Goal: Navigation & Orientation: Find specific page/section

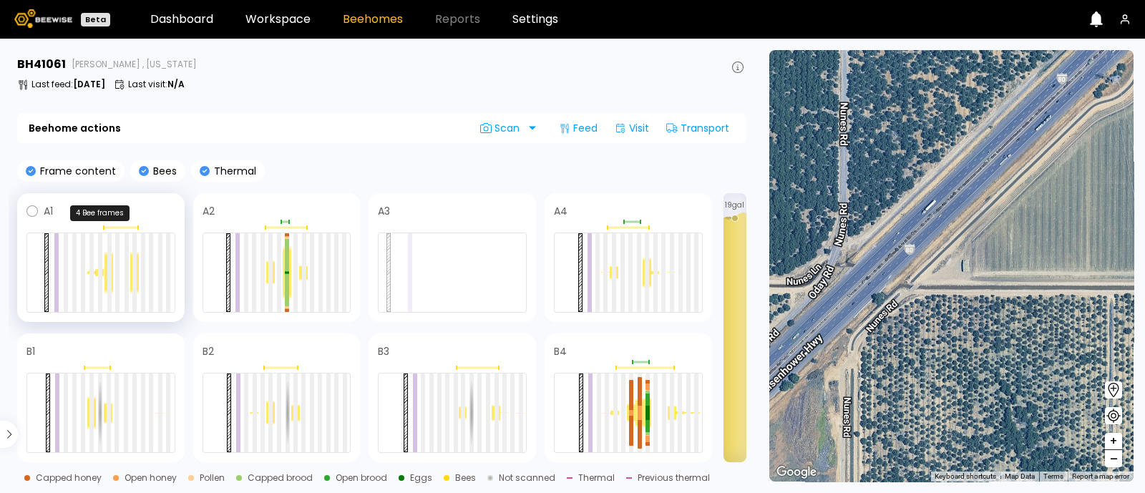
click at [130, 228] on div at bounding box center [120, 228] width 34 height 2
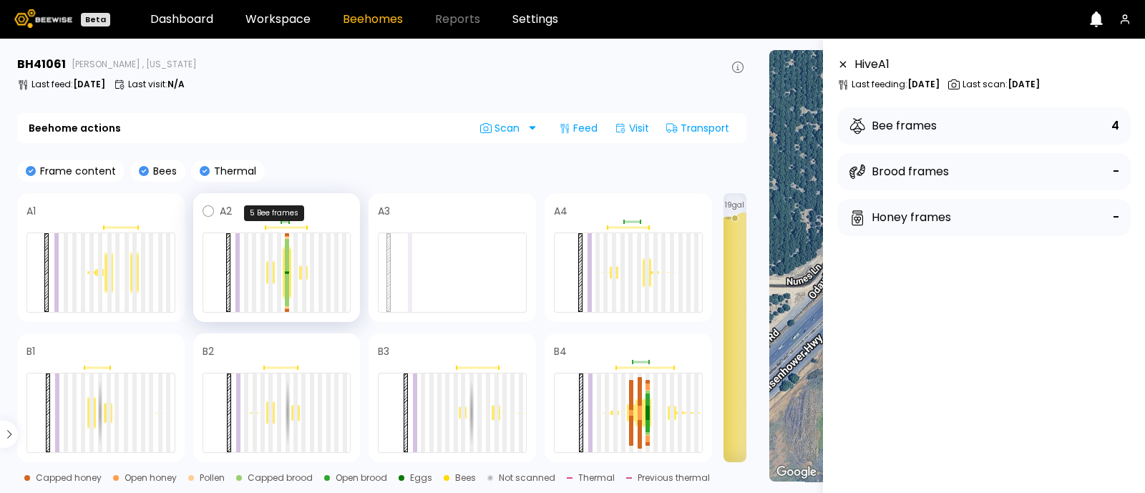
click at [272, 227] on div at bounding box center [286, 228] width 42 height 2
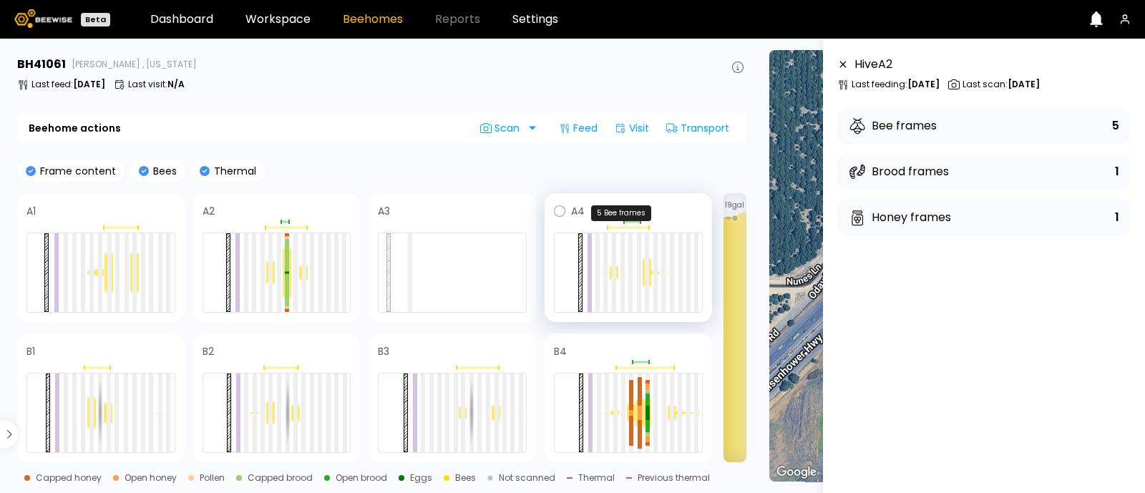
click at [623, 228] on div at bounding box center [628, 227] width 149 height 4
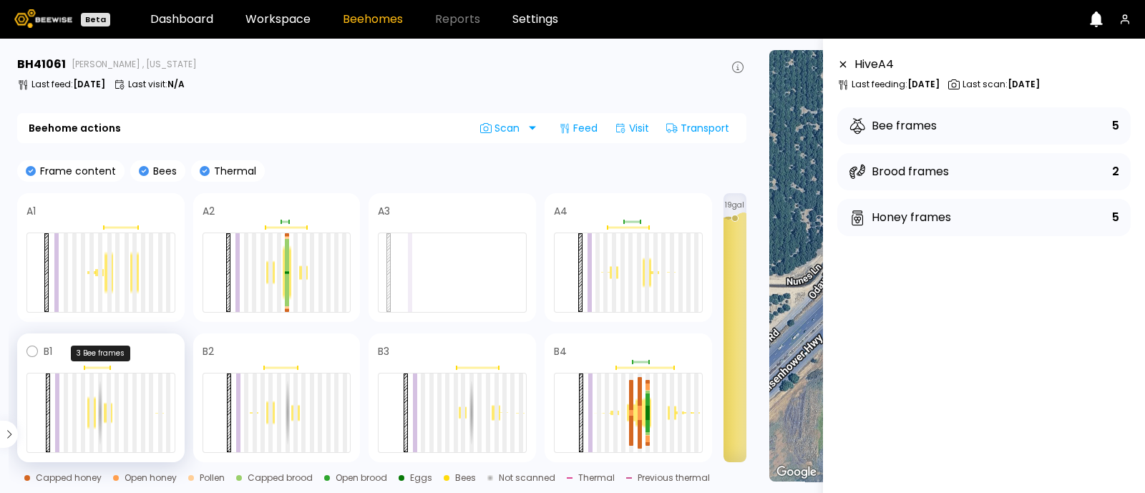
click at [93, 368] on div at bounding box center [97, 368] width 26 height 2
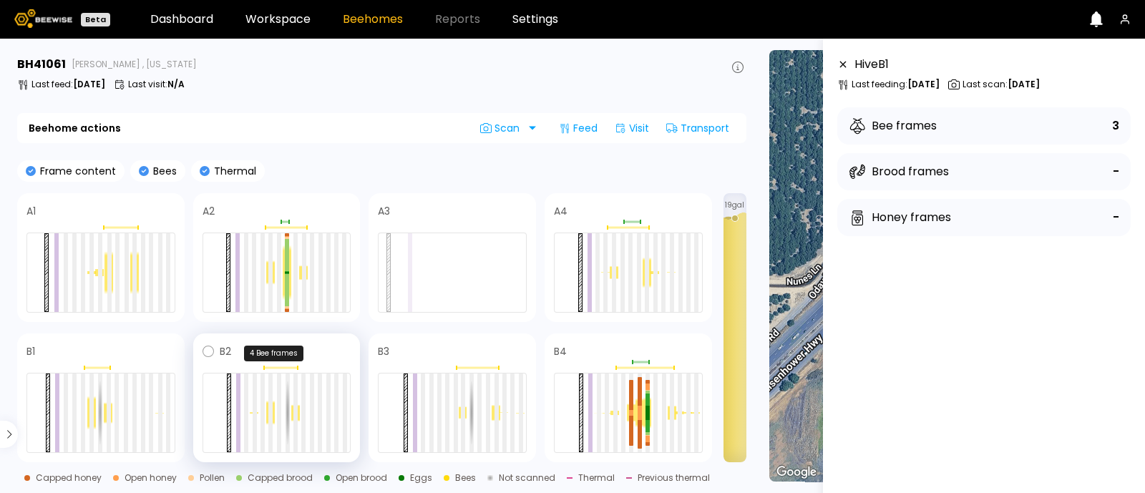
click at [278, 367] on div at bounding box center [280, 368] width 34 height 2
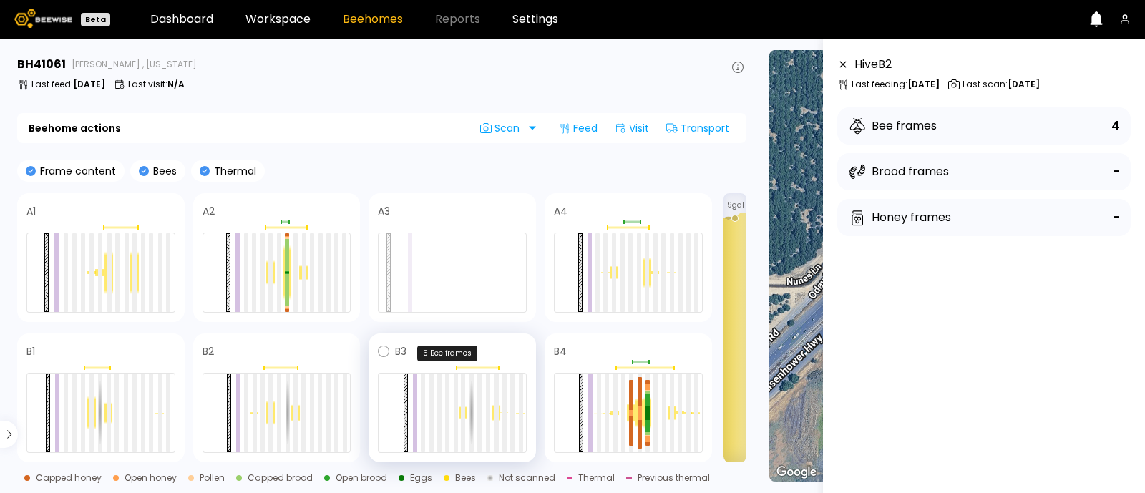
click at [484, 368] on div at bounding box center [477, 368] width 42 height 2
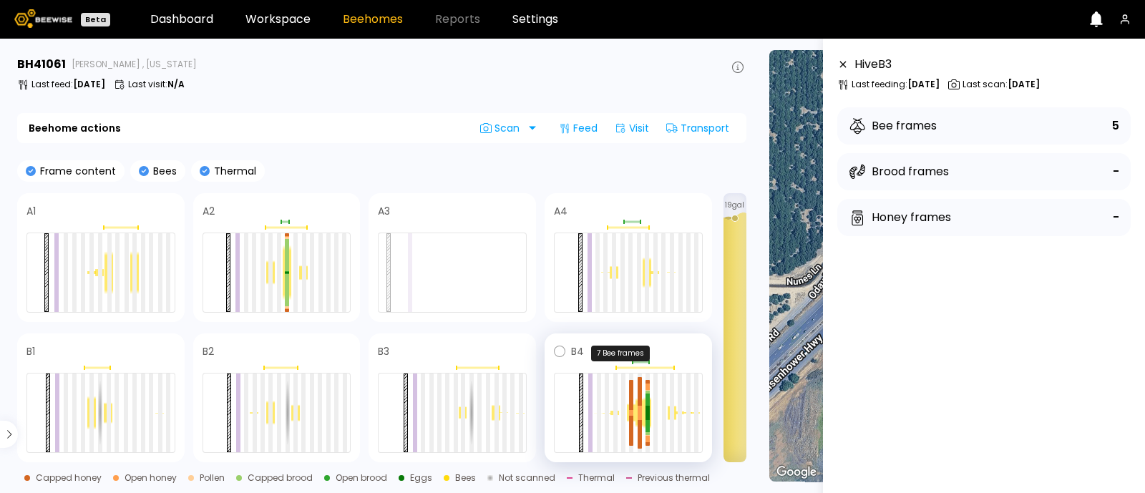
click at [642, 368] on div at bounding box center [644, 368] width 59 height 2
click at [637, 361] on div at bounding box center [640, 362] width 16 height 2
click at [640, 414] on div at bounding box center [640, 416] width 4 height 7
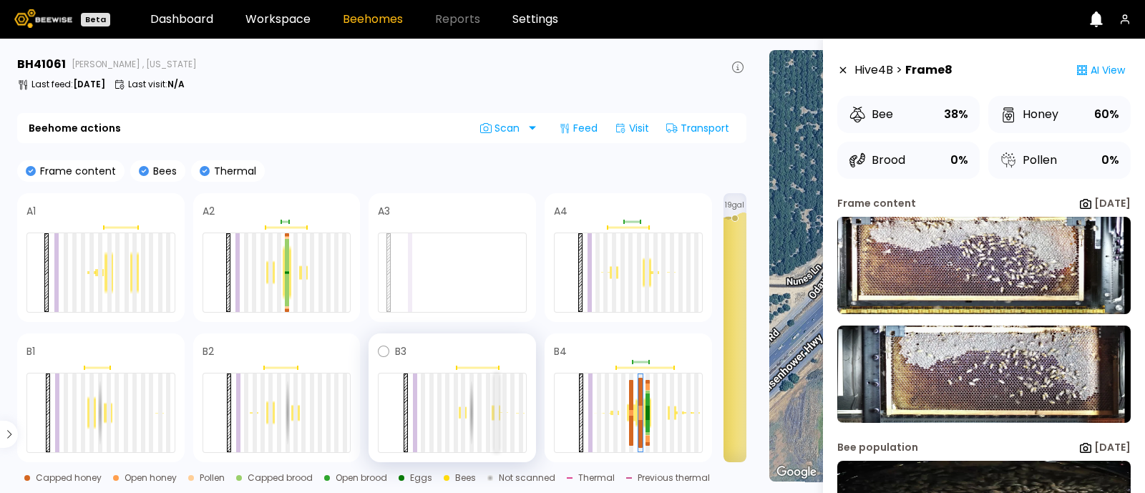
click at [495, 417] on div at bounding box center [496, 413] width 4 height 79
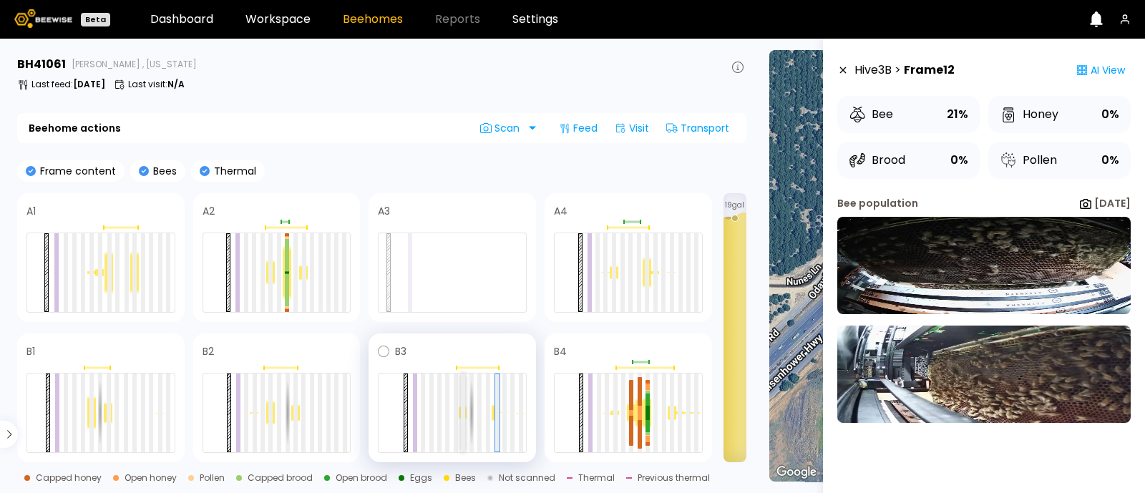
click at [464, 413] on div at bounding box center [463, 413] width 4 height 79
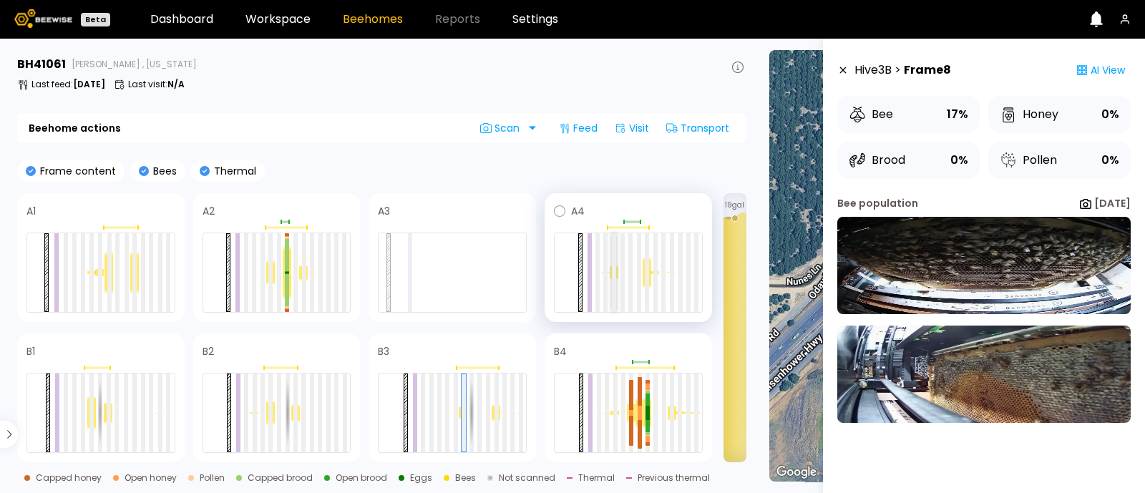
click at [615, 276] on div at bounding box center [614, 272] width 4 height 79
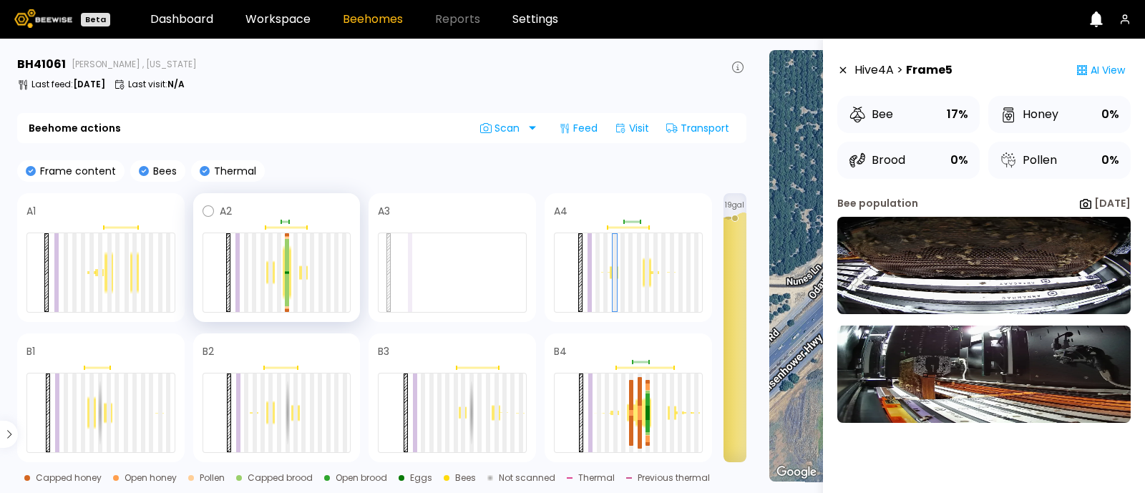
click at [283, 278] on div at bounding box center [287, 272] width 9 height 55
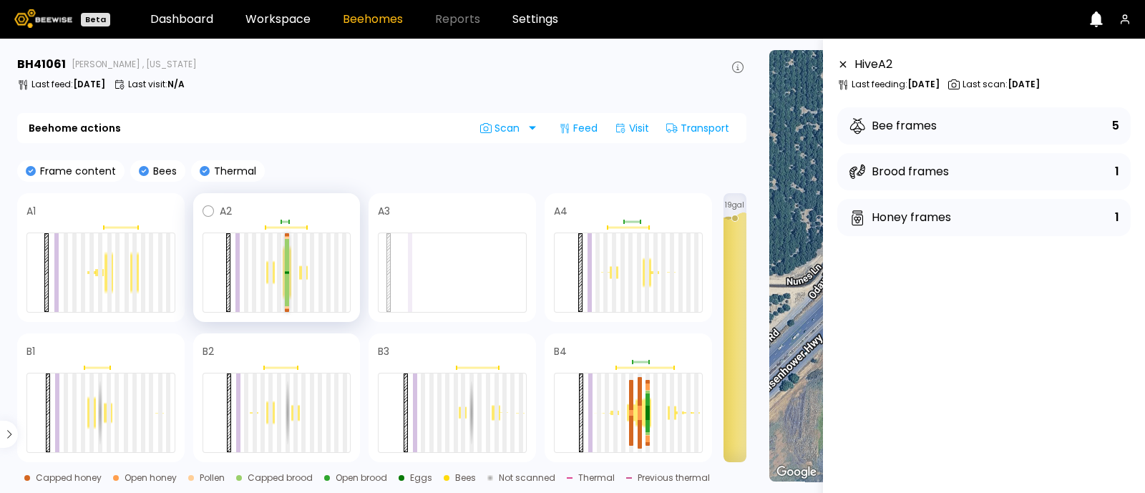
click at [286, 268] on div at bounding box center [287, 255] width 4 height 32
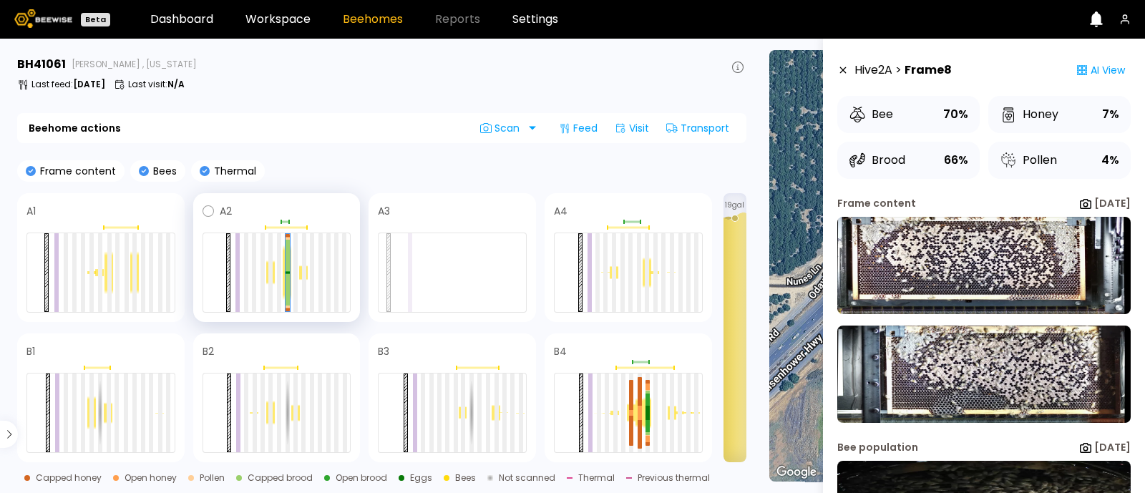
click at [301, 270] on div at bounding box center [303, 272] width 9 height 15
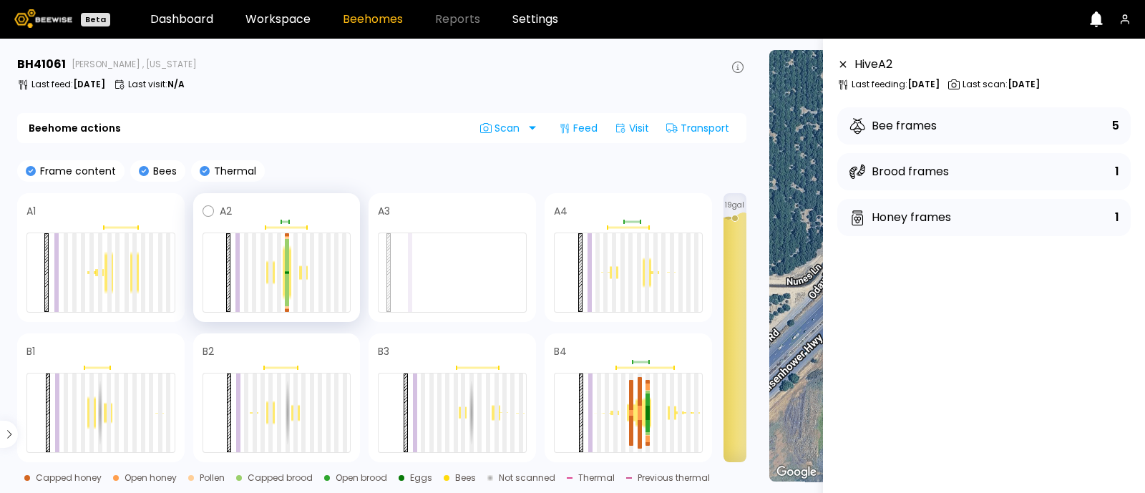
click at [307, 273] on div at bounding box center [303, 272] width 9 height 15
click at [303, 280] on div at bounding box center [304, 272] width 4 height 79
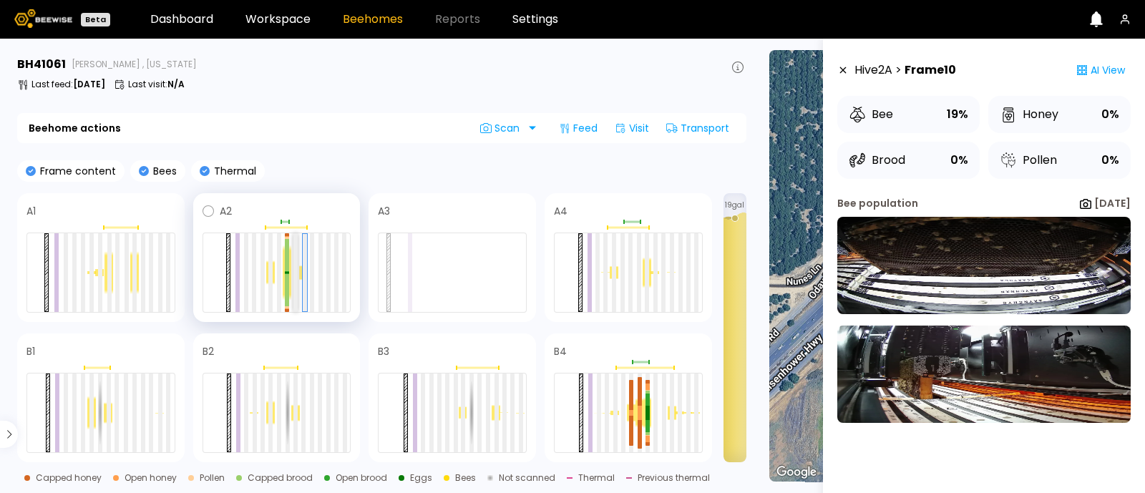
click at [293, 280] on div at bounding box center [295, 272] width 4 height 79
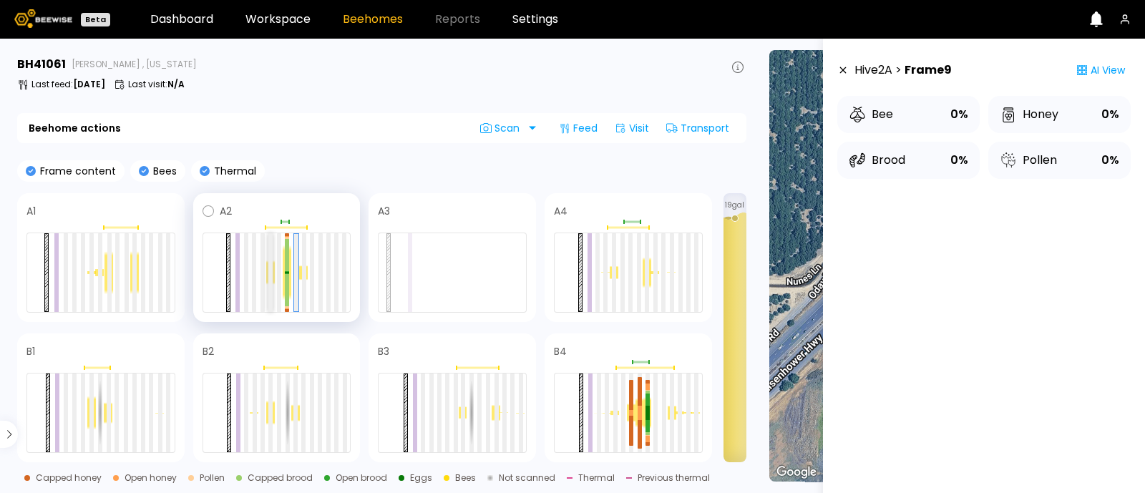
click at [272, 282] on div at bounding box center [270, 272] width 4 height 79
